Goal: Book appointment/travel/reservation

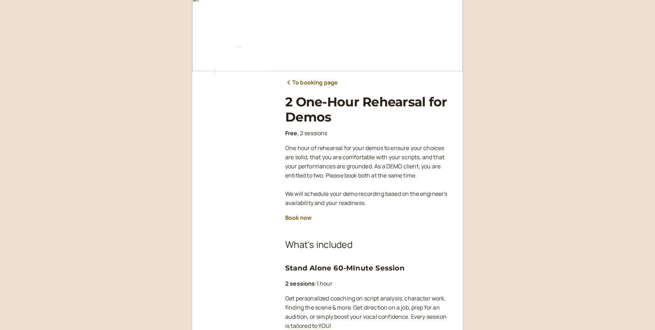
scroll to position [106, 0]
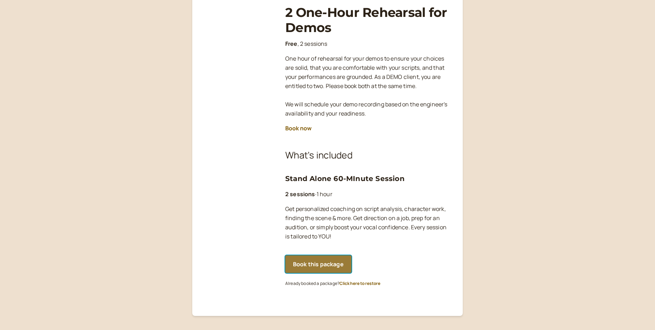
click at [318, 268] on button "Book this package" at bounding box center [318, 264] width 66 height 18
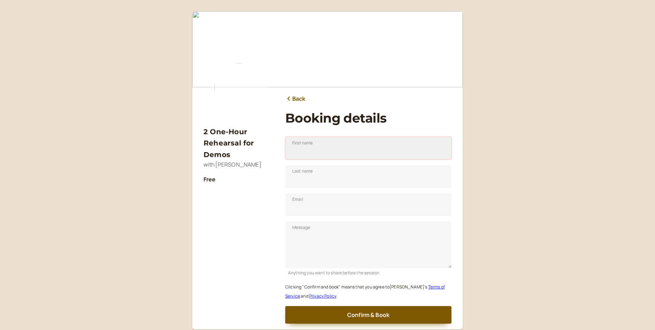
click at [312, 151] on input "First name" at bounding box center [368, 148] width 166 height 23
type input "Aiden"
type input "Denehie"
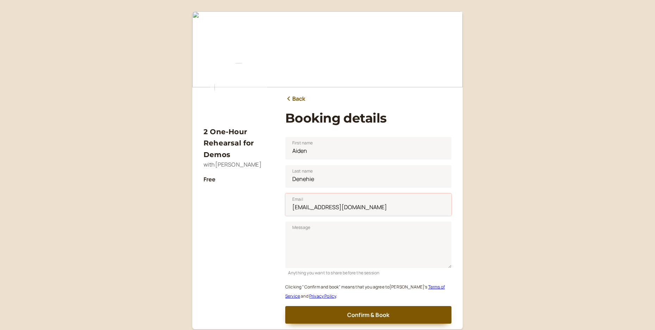
drag, startPoint x: 366, startPoint y: 206, endPoint x: 235, endPoint y: 203, distance: 130.7
click at [238, 203] on div "2 One-Hour Rehearsal for Demos with [PERSON_NAME] Free Back Booking details Fir…" at bounding box center [328, 170] width 248 height 307
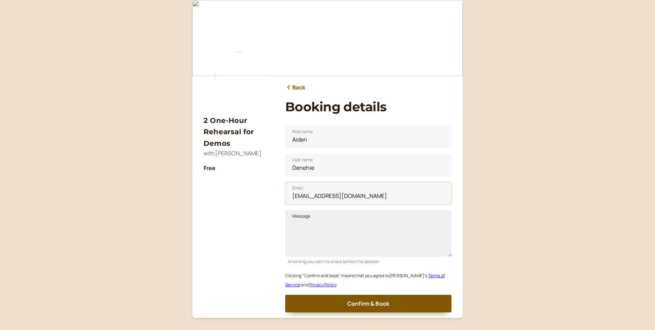
scroll to position [54, 0]
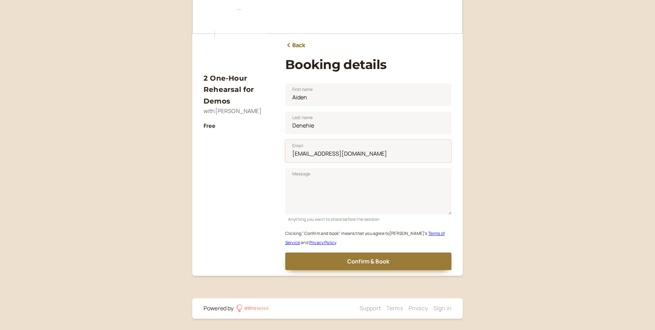
type input "[EMAIL_ADDRESS][DOMAIN_NAME]"
click at [391, 265] on button "Confirm & Book" at bounding box center [368, 262] width 166 height 18
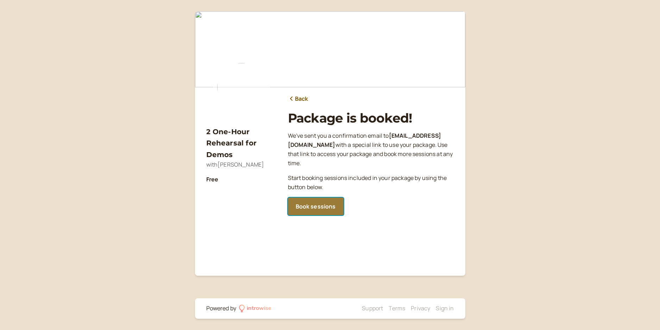
click at [327, 203] on link "Book sessions" at bounding box center [316, 207] width 56 height 18
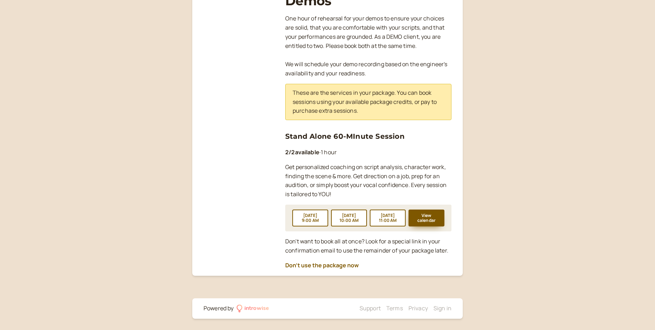
scroll to position [132, 0]
click at [427, 219] on button "View calendar" at bounding box center [427, 218] width 36 height 17
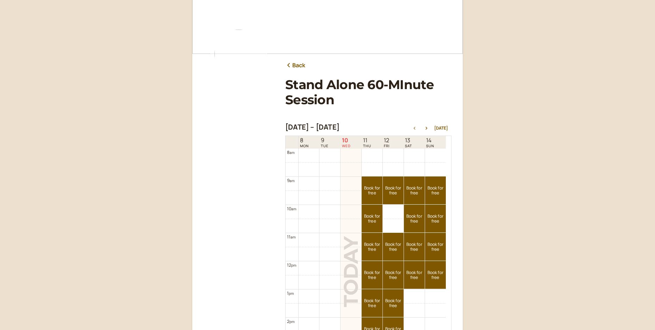
scroll to position [35, 0]
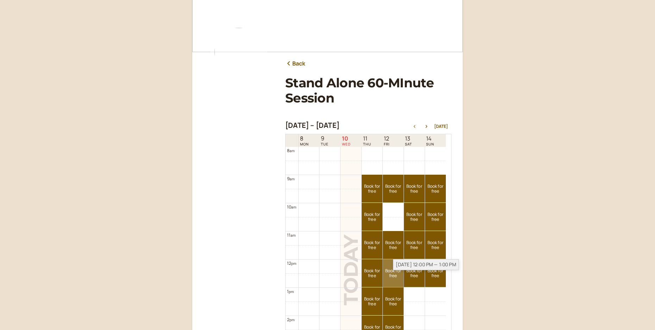
click at [395, 273] on link "Book for free free" at bounding box center [393, 273] width 21 height 28
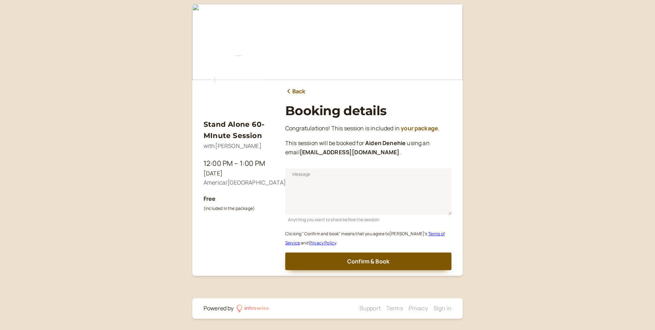
scroll to position [7, 0]
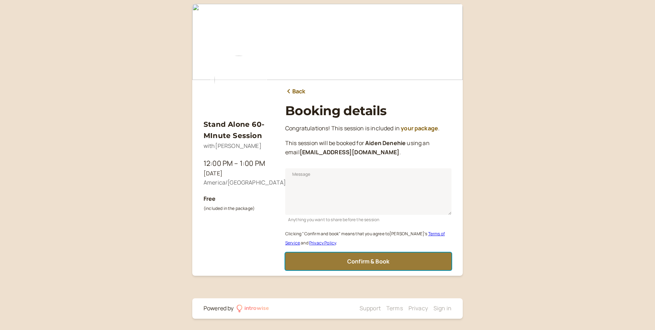
click at [364, 256] on button "Confirm & Book" at bounding box center [368, 262] width 166 height 18
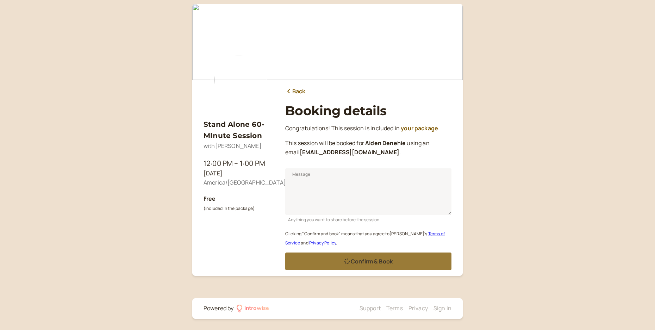
scroll to position [0, 0]
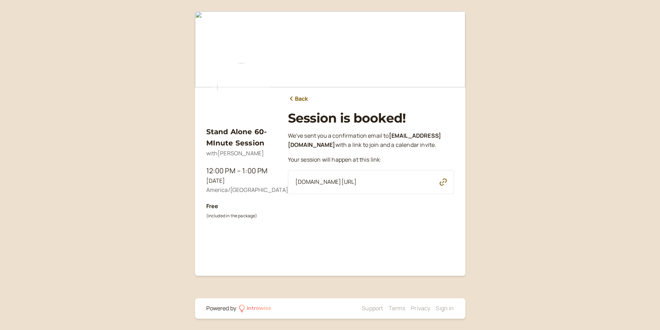
click at [441, 185] on icon "button" at bounding box center [443, 182] width 7 height 7
click at [369, 219] on div "We ' ve sent you a confirmation email to [EMAIL_ADDRESS][DOMAIN_NAME] with a li…" at bounding box center [371, 192] width 166 height 123
click at [306, 101] on link "Back" at bounding box center [298, 98] width 20 height 9
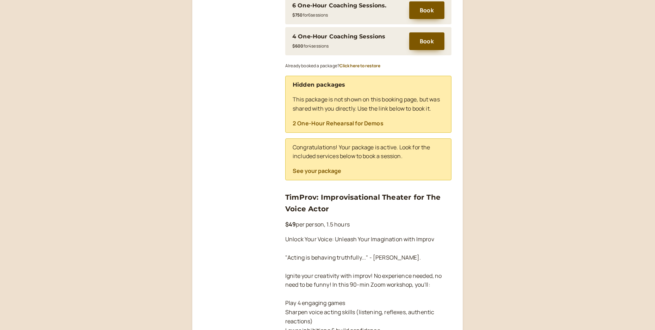
scroll to position [352, 0]
click at [317, 171] on button "See your package" at bounding box center [317, 170] width 49 height 6
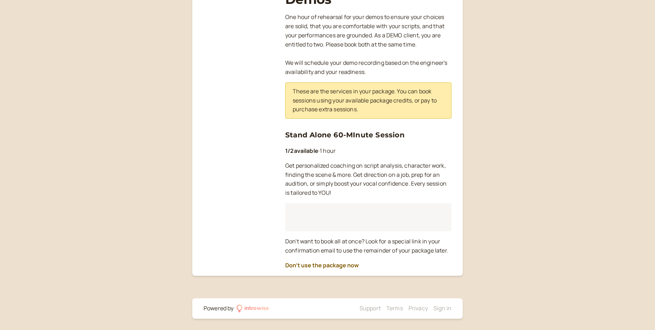
scroll to position [132, 0]
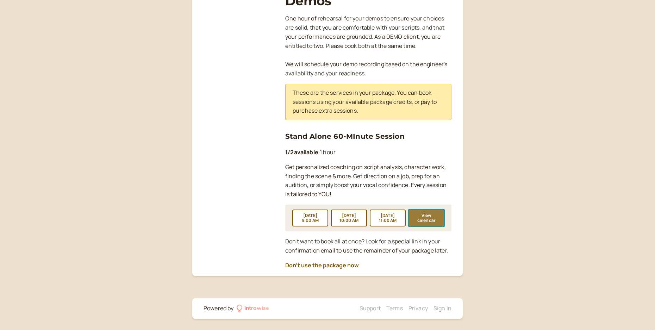
click at [423, 213] on button "View calendar" at bounding box center [427, 218] width 36 height 17
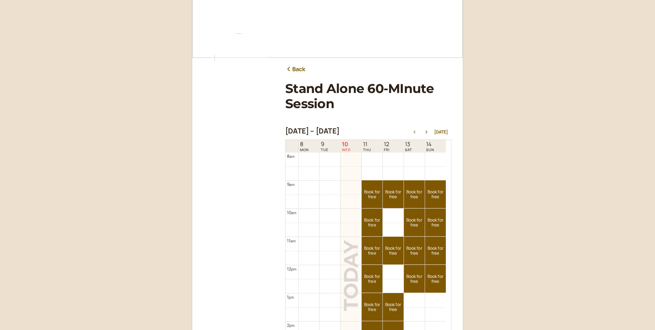
scroll to position [35, 0]
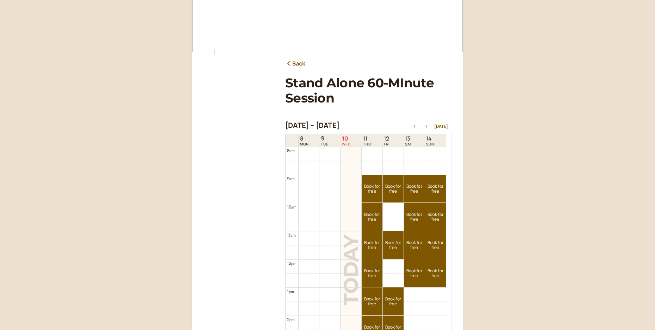
click at [428, 125] on icon "button" at bounding box center [427, 126] width 2 height 3
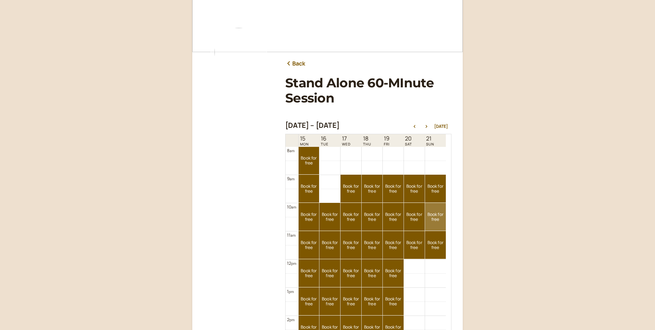
scroll to position [261, 0]
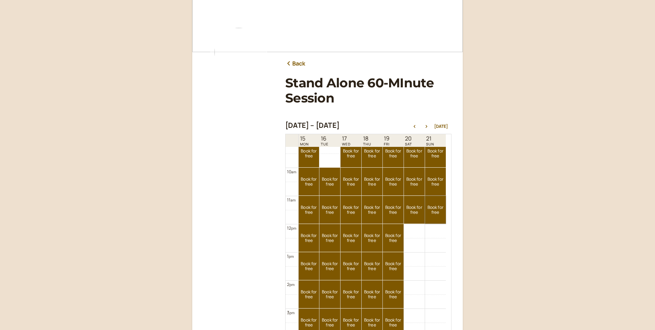
click at [434, 210] on link "Book for free free" at bounding box center [435, 210] width 21 height 28
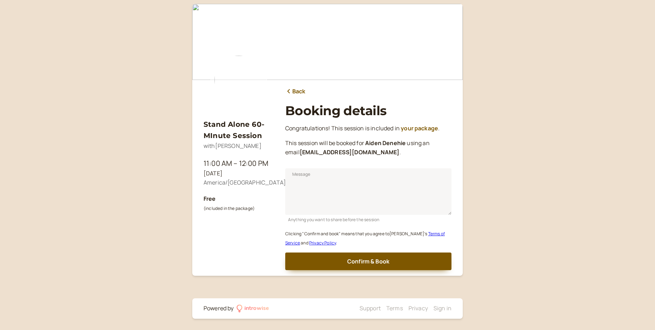
scroll to position [7, 0]
drag, startPoint x: 345, startPoint y: 259, endPoint x: 422, endPoint y: 8, distance: 262.7
click at [422, 11] on div "Stand Alone 60-MInute Session with Tim Powers 11:00 AM – 12:00 PM Sun, Sep 21 A…" at bounding box center [328, 140] width 248 height 261
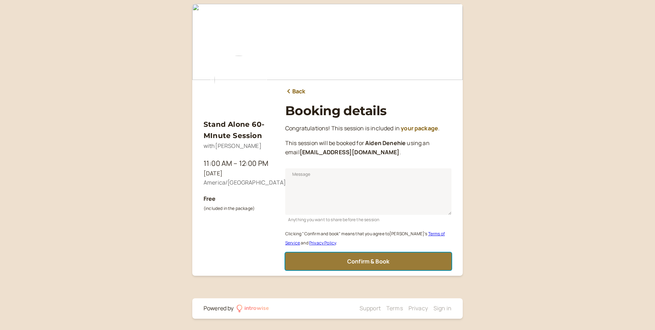
click at [391, 256] on button "Confirm & Book" at bounding box center [368, 262] width 166 height 18
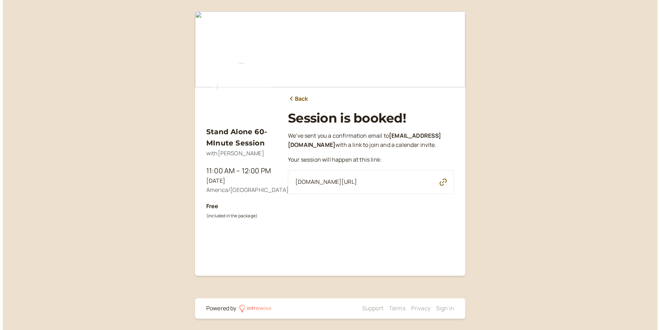
scroll to position [0, 0]
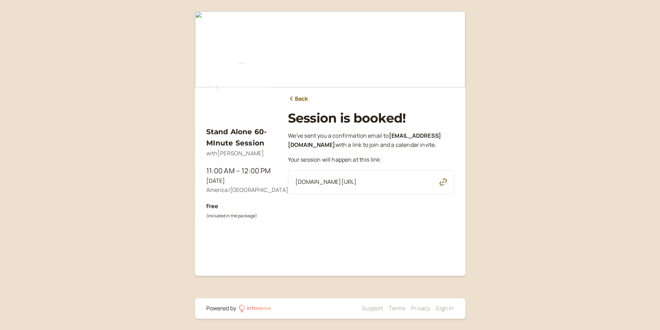
click at [443, 182] on icon "button" at bounding box center [443, 182] width 7 height 7
drag, startPoint x: 547, startPoint y: 137, endPoint x: 548, endPoint y: 128, distance: 8.8
click at [547, 132] on div "Stand Alone 60-MInute Session with Tim Powers 11:00 AM – 12:00 PM Sun, Sep 21 A…" at bounding box center [330, 165] width 660 height 330
